Goal: Check status: Check status

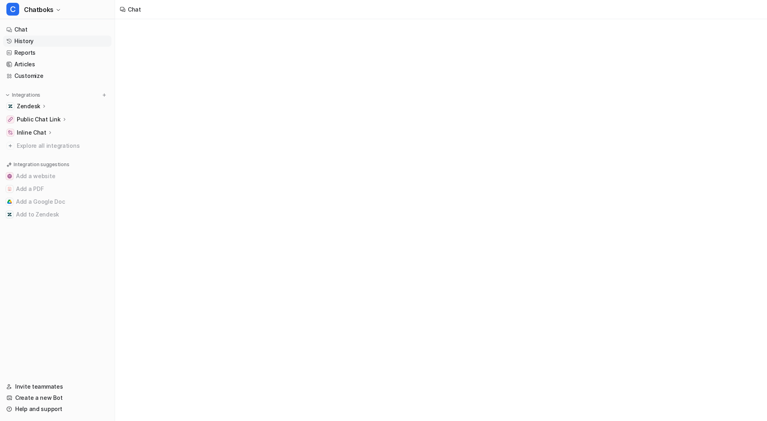
click at [42, 38] on link "History" at bounding box center [57, 41] width 108 height 11
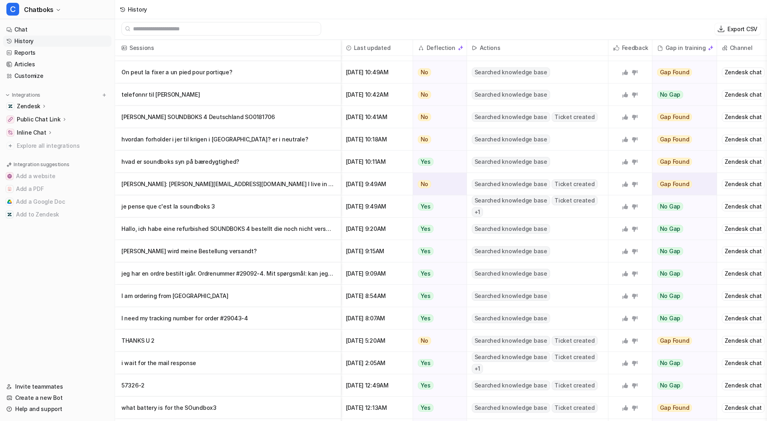
scroll to position [1225, 0]
click at [241, 113] on p "[PERSON_NAME] SOUNDBOKS 4 Deutschland SO0181706" at bounding box center [227, 117] width 213 height 22
